Goal: Navigation & Orientation: Find specific page/section

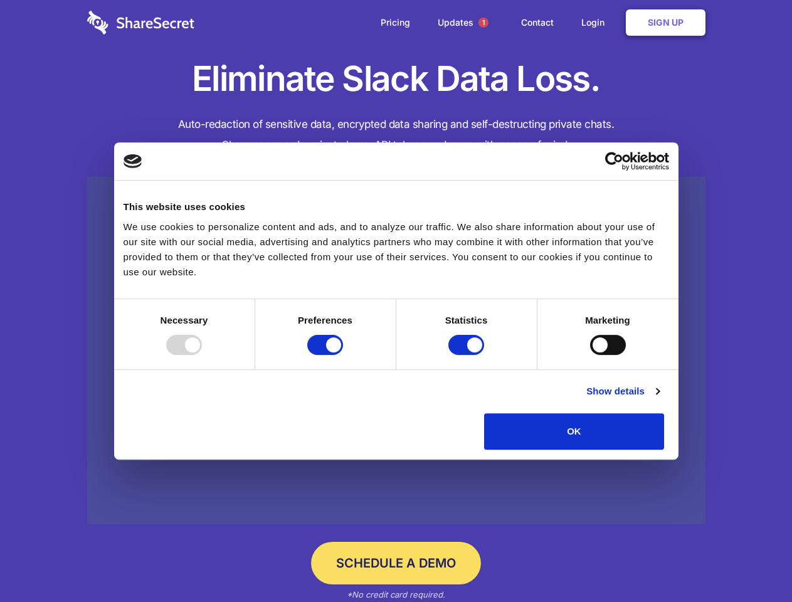
click at [202, 355] on div at bounding box center [184, 345] width 36 height 20
click at [343, 355] on input "Preferences" at bounding box center [325, 345] width 36 height 20
checkbox input "false"
click at [468, 355] on input "Statistics" at bounding box center [466, 345] width 36 height 20
checkbox input "false"
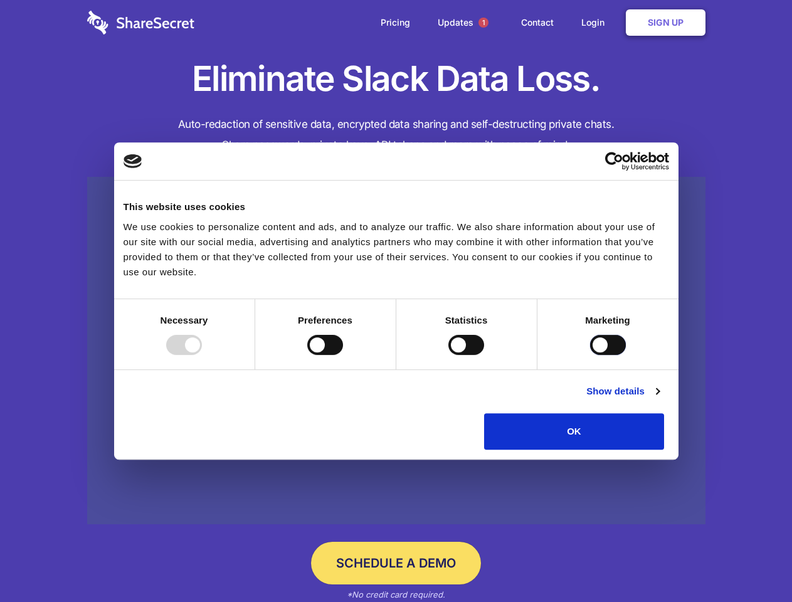
click at [590, 355] on input "Marketing" at bounding box center [608, 345] width 36 height 20
checkbox input "true"
click at [659, 399] on link "Show details" at bounding box center [622, 391] width 73 height 15
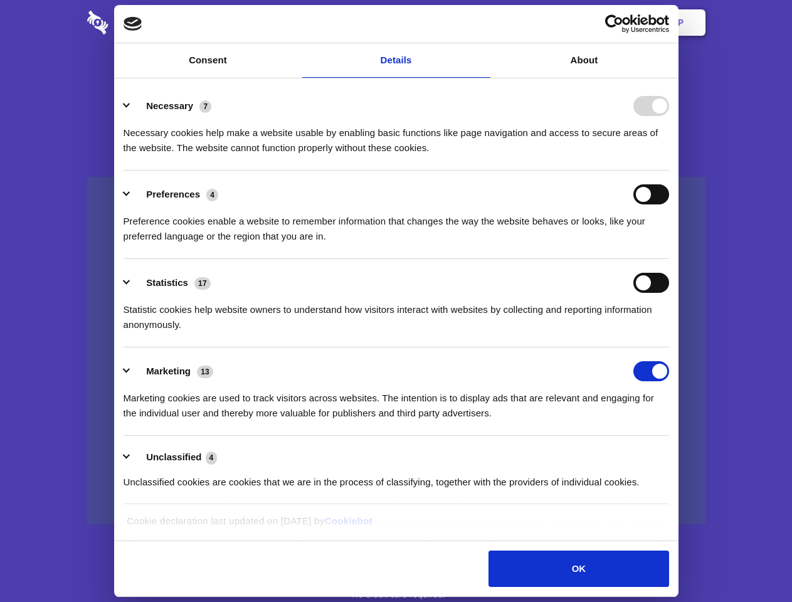
click at [669, 171] on li "Necessary 7 Necessary cookies help make a website usable by enabling basic func…" at bounding box center [395, 126] width 545 height 88
click at [483, 23] on span "1" at bounding box center [483, 23] width 10 height 10
